Goal: Task Accomplishment & Management: Use online tool/utility

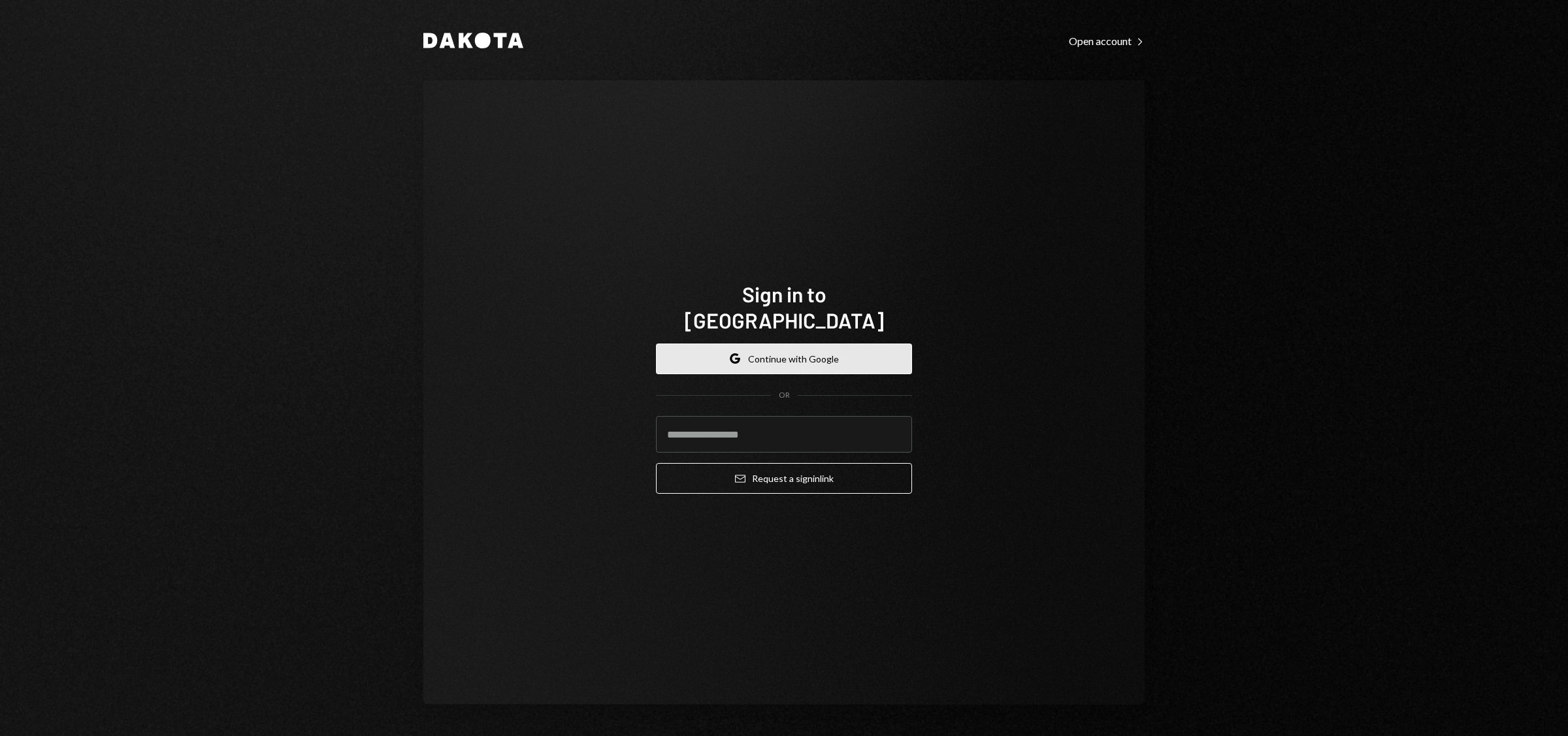
click at [780, 351] on button "Google Continue with Google" at bounding box center [784, 358] width 256 height 30
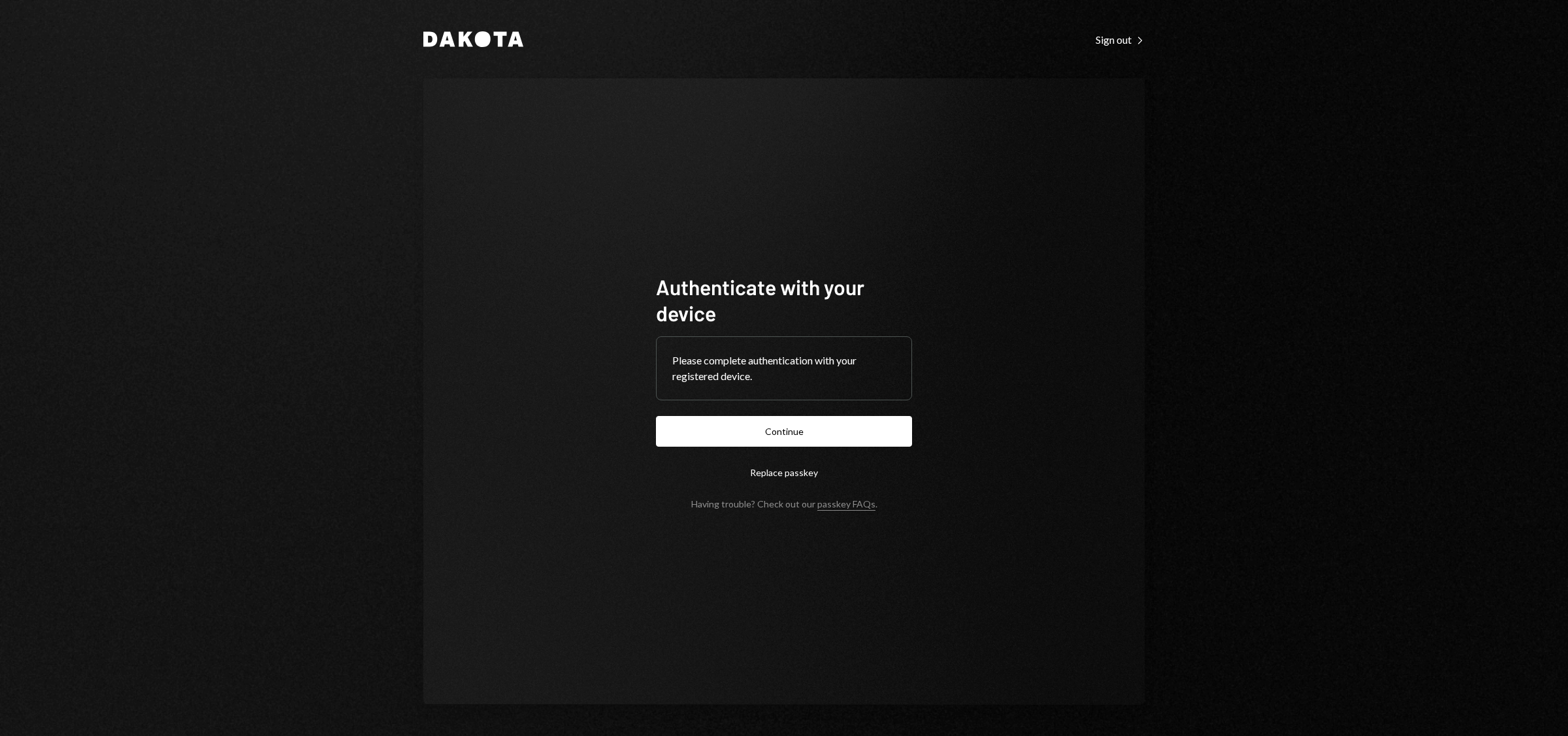
click at [784, 433] on button "Continue" at bounding box center [784, 431] width 256 height 30
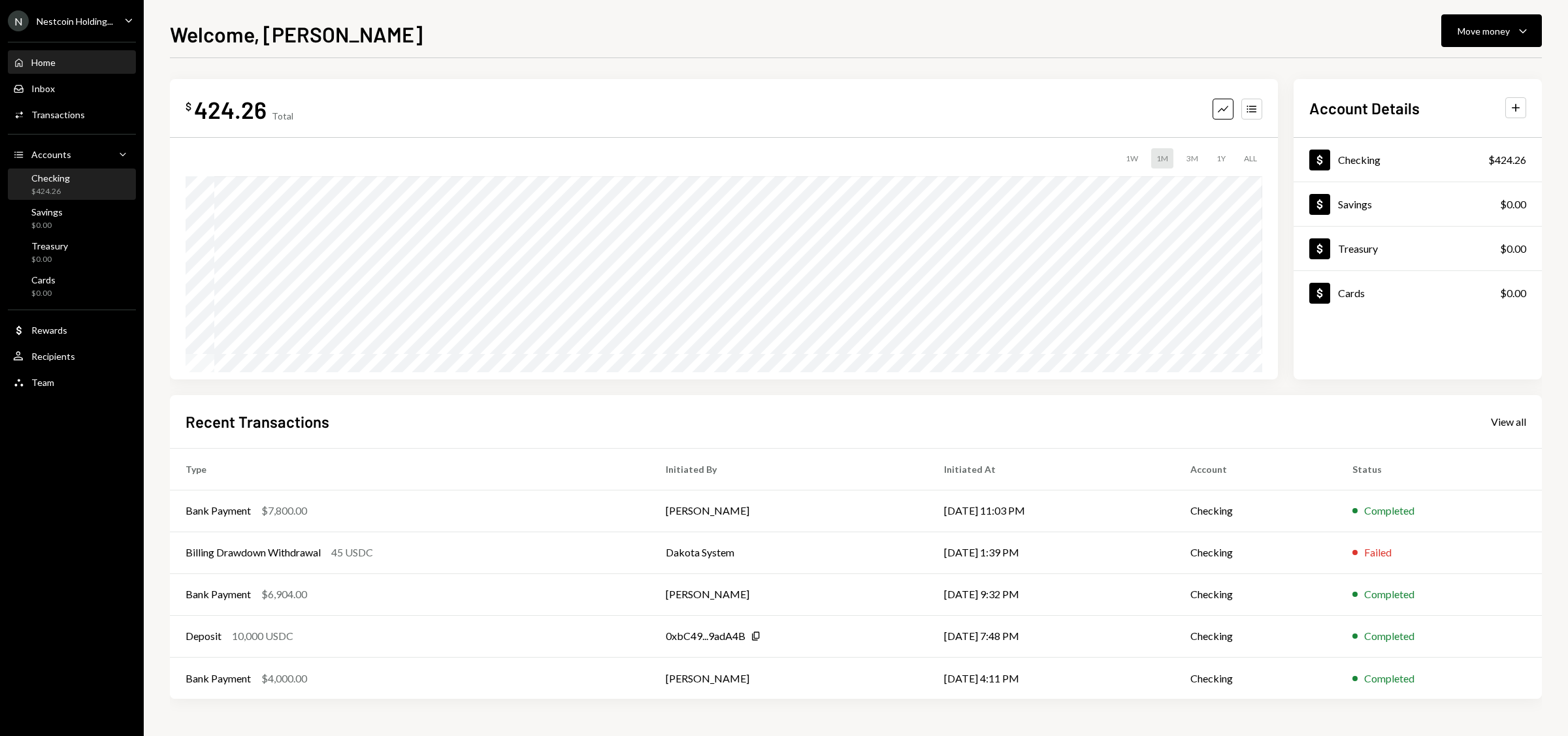
click at [51, 180] on div "Checking" at bounding box center [50, 178] width 39 height 11
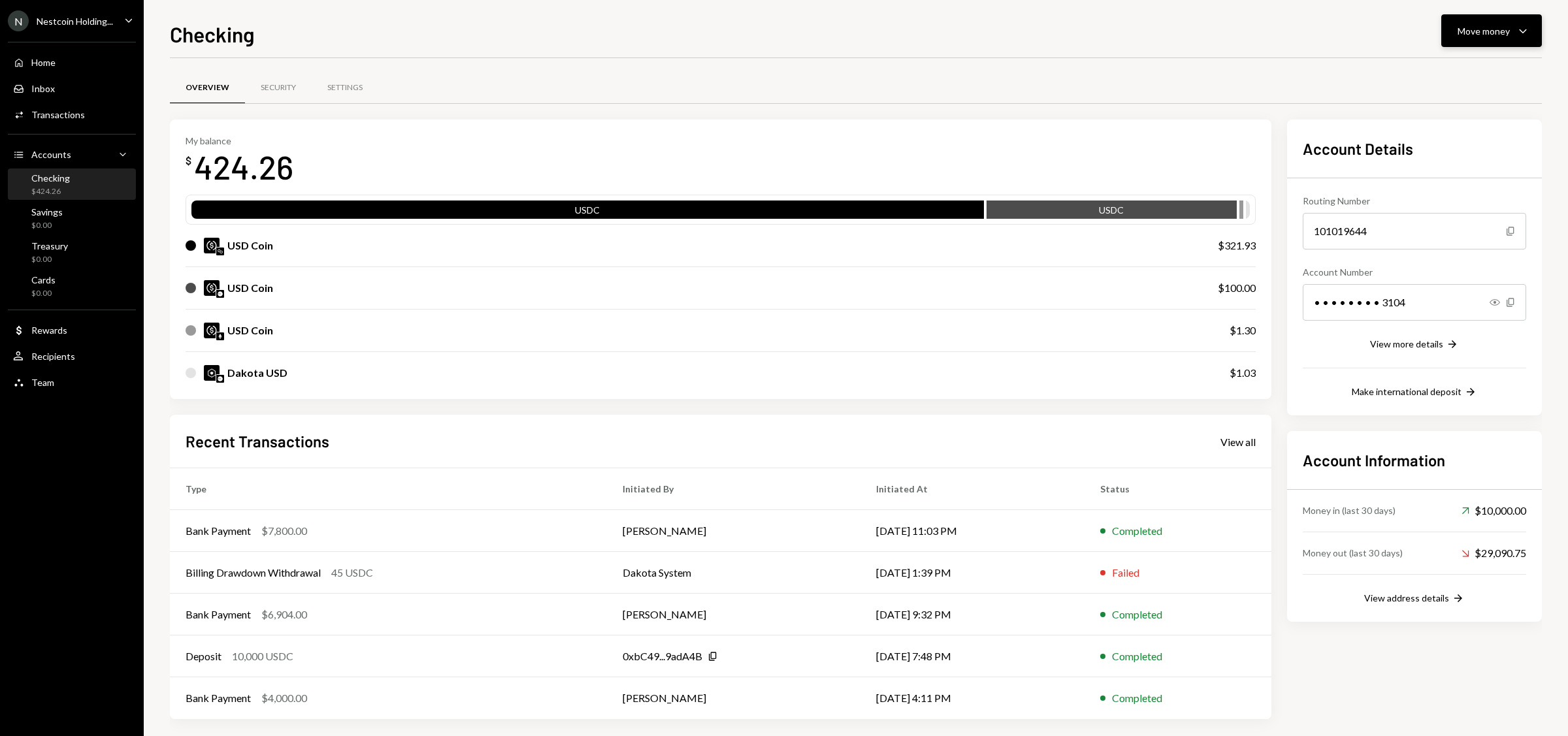
click at [1497, 30] on div "Move money" at bounding box center [1484, 31] width 52 height 14
click at [1443, 139] on div "Deposit Deposit" at bounding box center [1471, 129] width 130 height 29
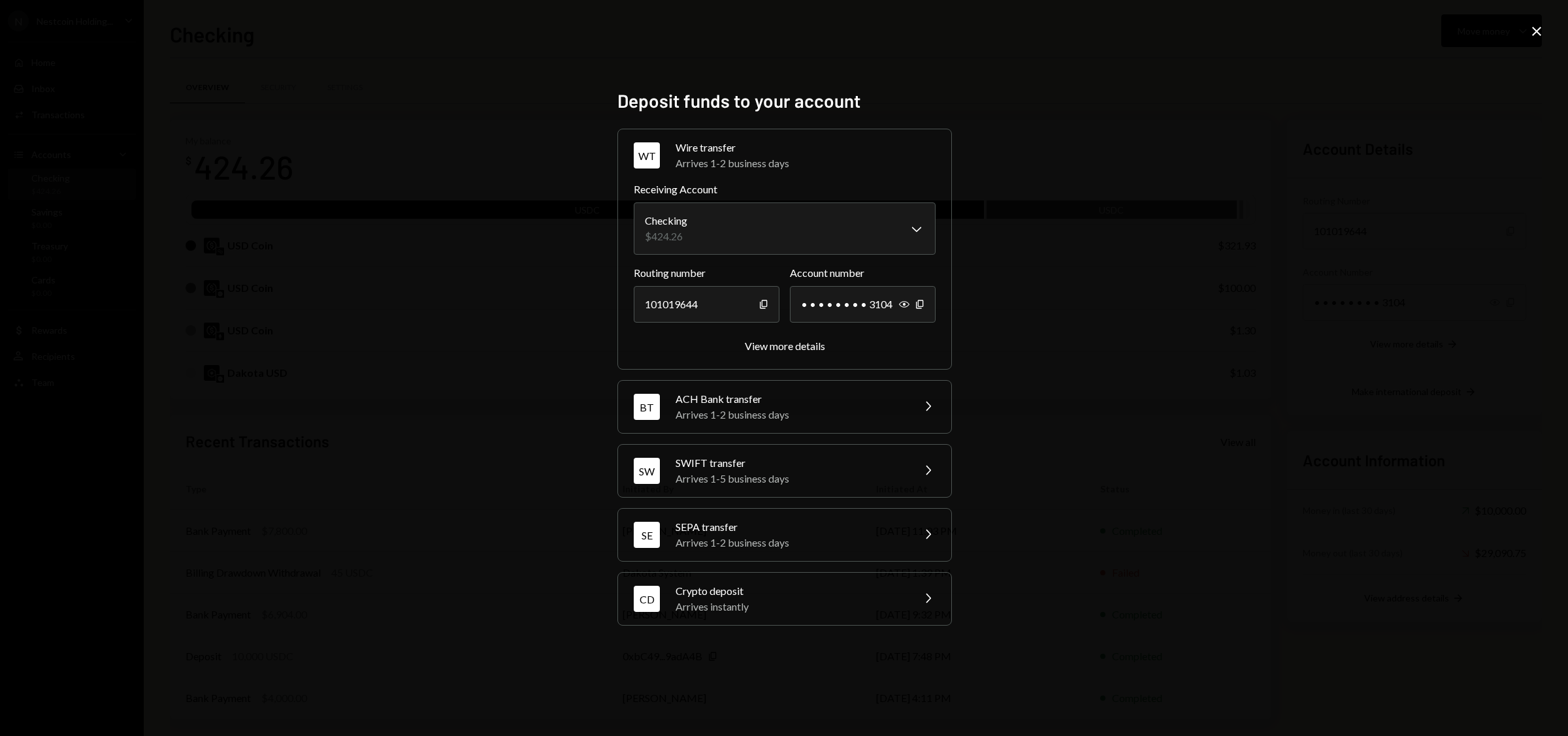
click at [756, 611] on div "Arrives instantly" at bounding box center [790, 606] width 229 height 16
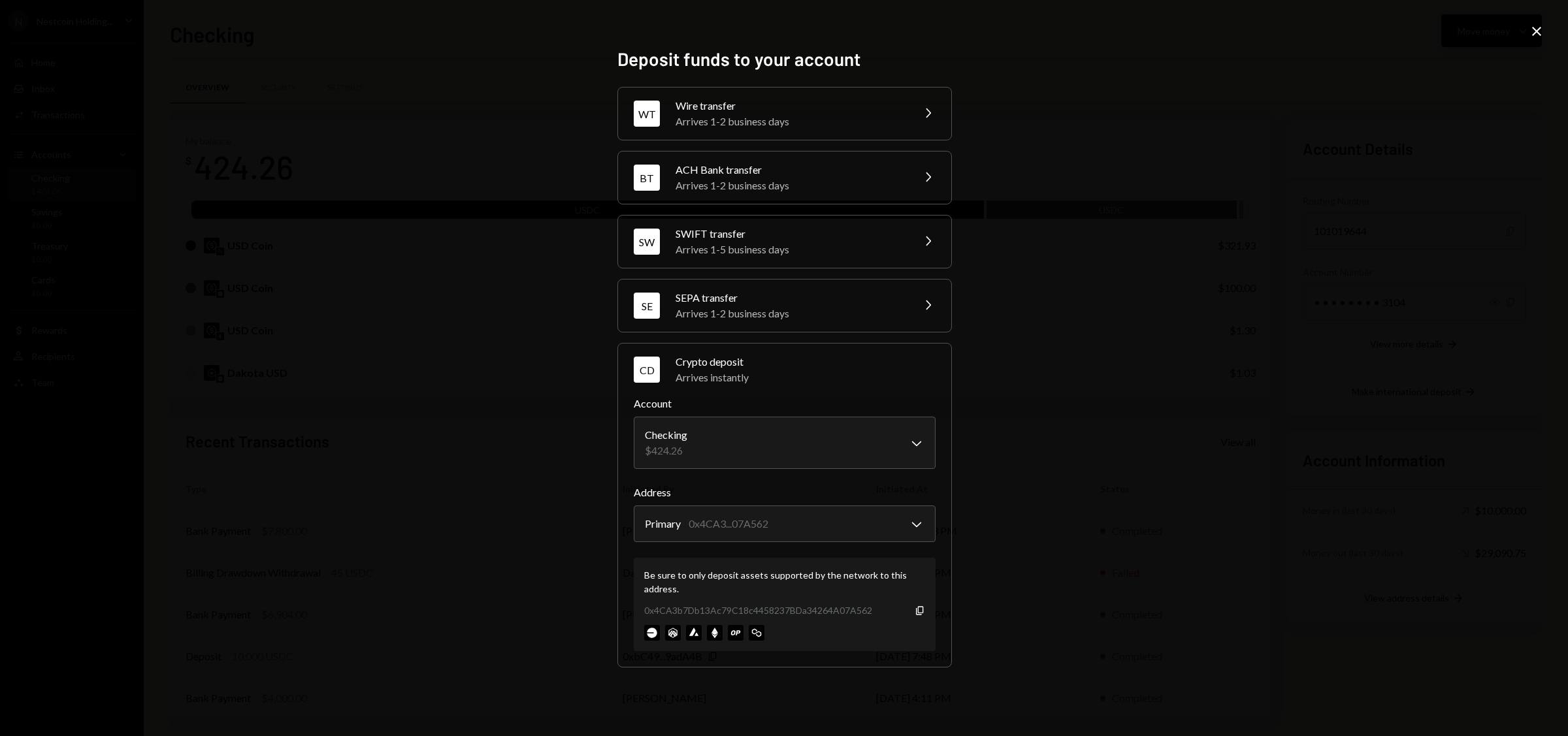
click at [1533, 39] on div "Close" at bounding box center [1536, 33] width 16 height 18
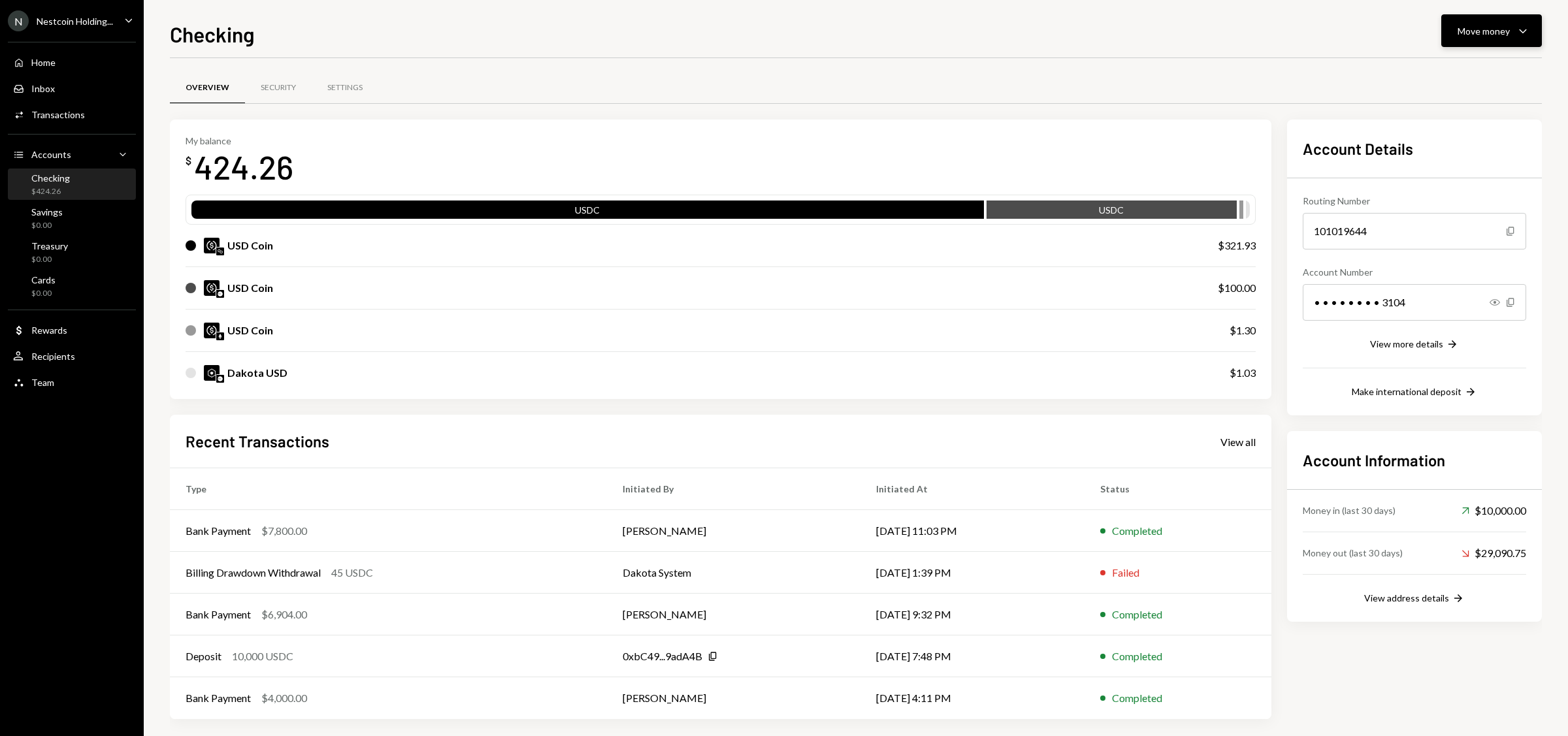
click at [1489, 46] on button "Move money Caret Down" at bounding box center [1491, 31] width 101 height 33
click at [1452, 140] on div "Deposit Deposit" at bounding box center [1471, 129] width 130 height 29
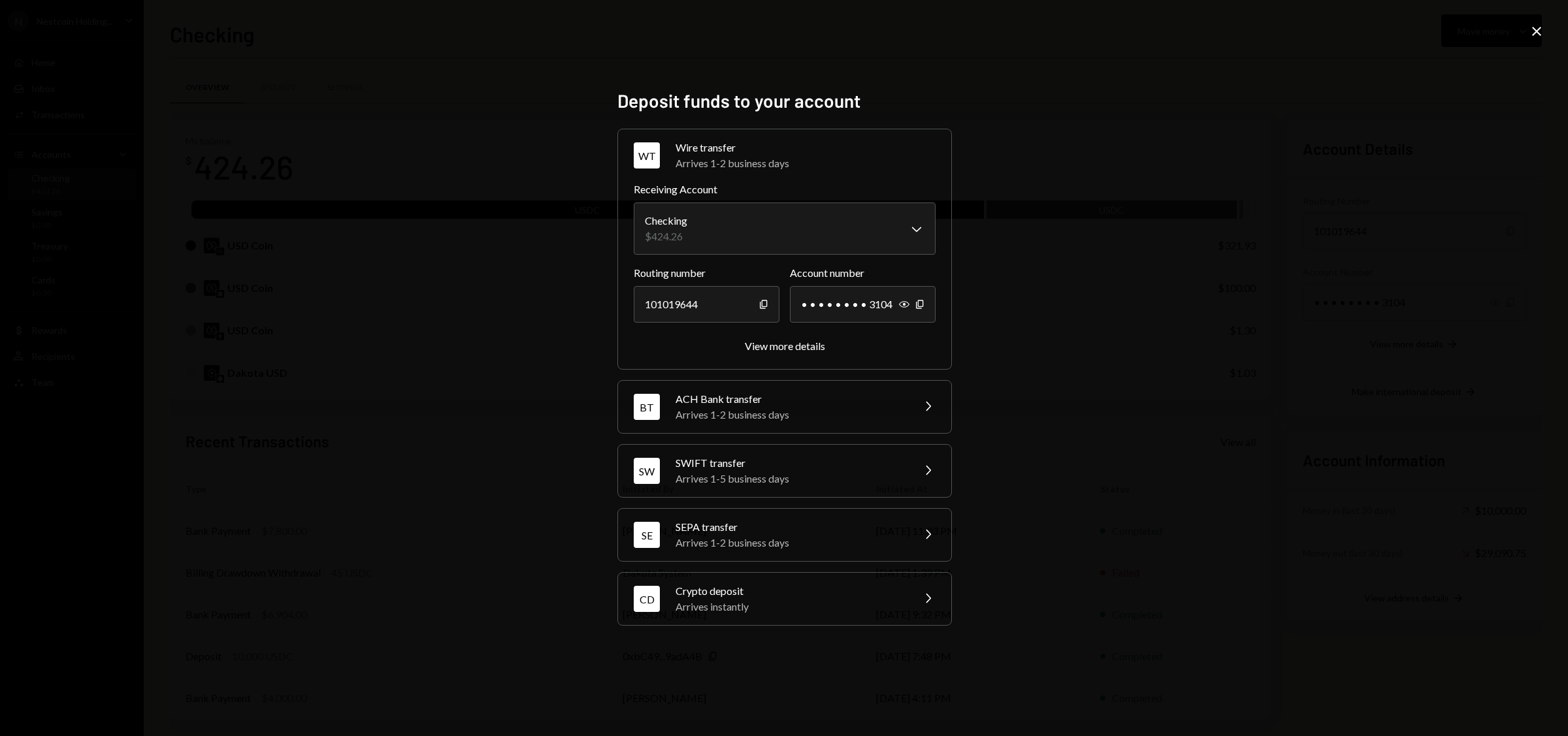
click at [904, 607] on div "CD Crypto deposit Arrives instantly Chevron Right" at bounding box center [784, 598] width 333 height 52
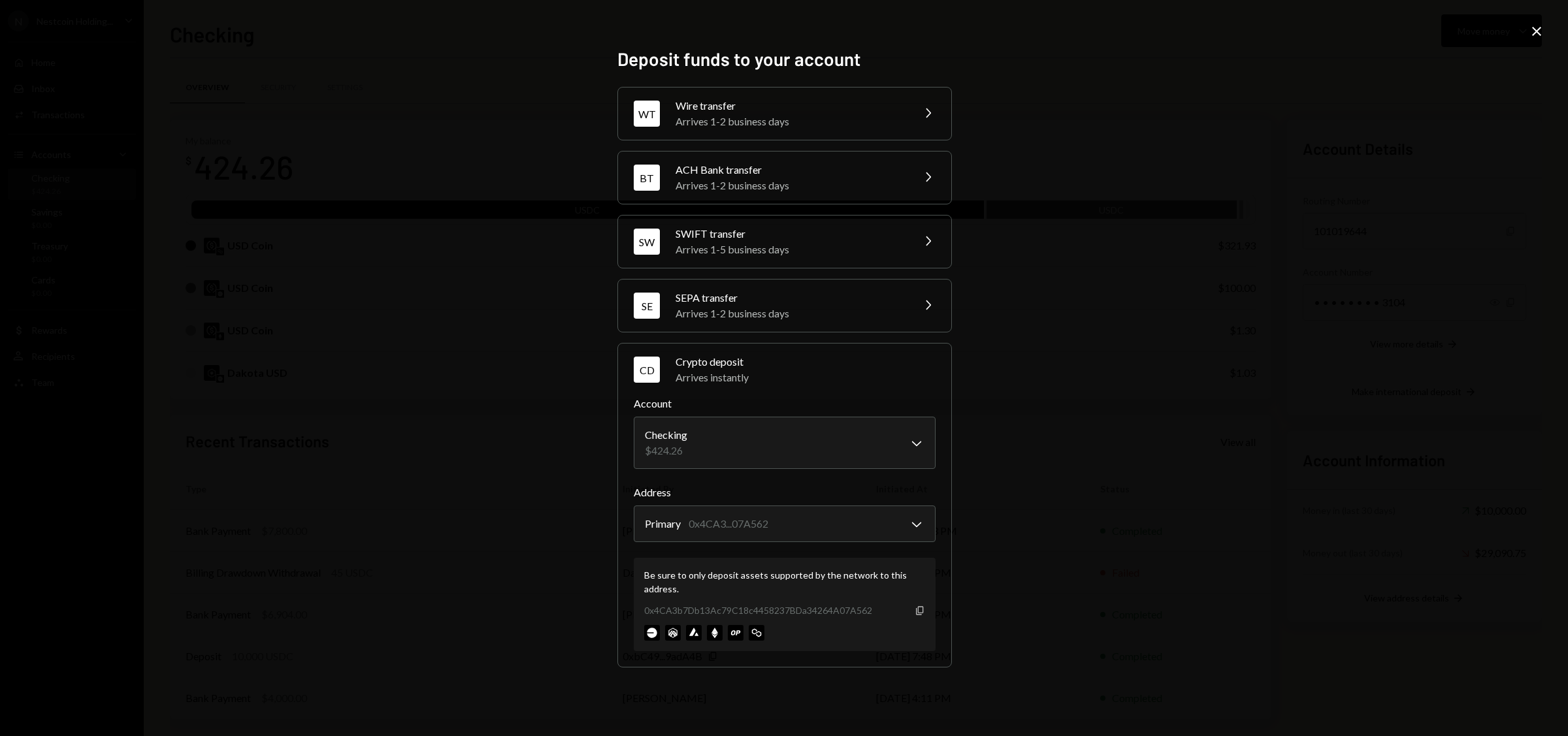
click at [921, 613] on icon "Copy" at bounding box center [919, 610] width 11 height 11
click at [1540, 31] on icon "Close" at bounding box center [1536, 31] width 16 height 16
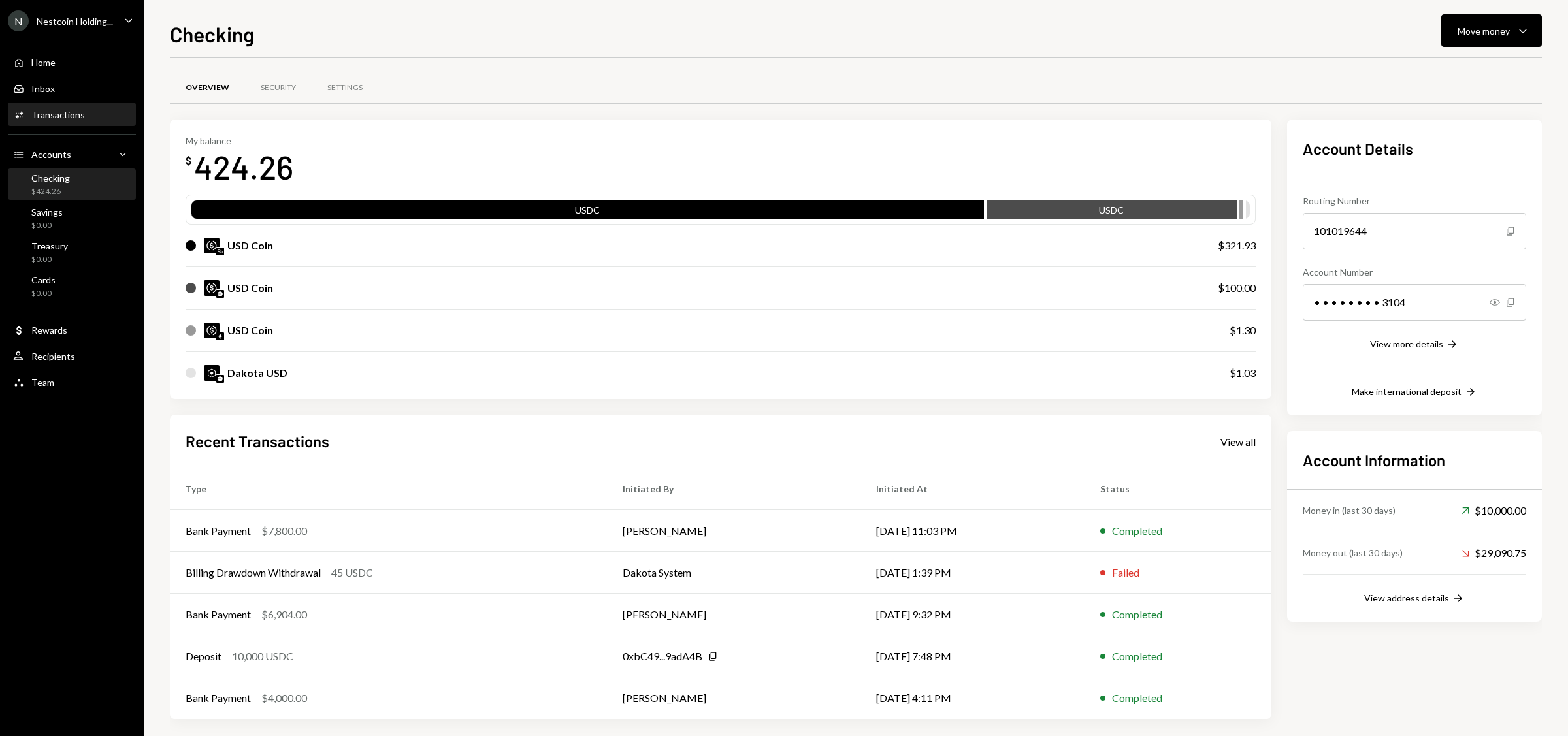
click at [63, 115] on div "Transactions" at bounding box center [57, 115] width 53 height 11
